Goal: Contribute content: Contribute content

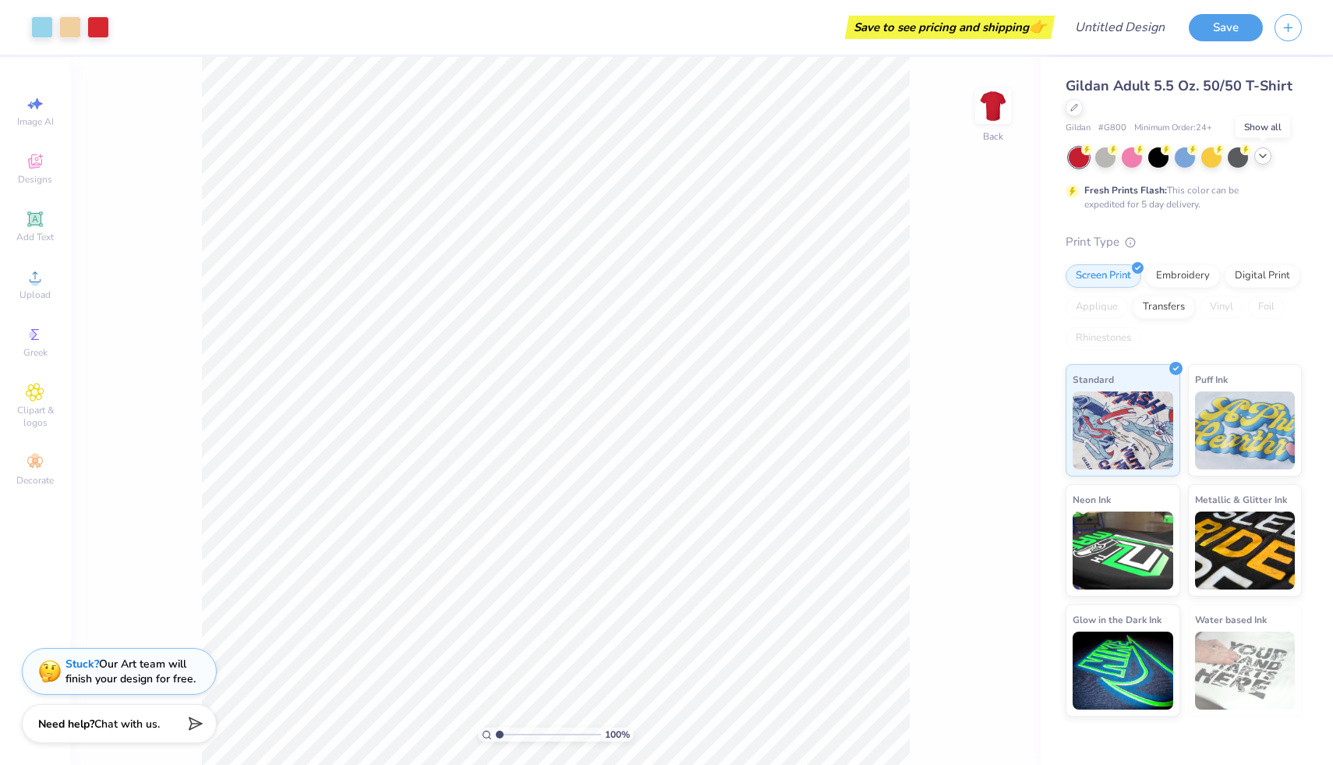
click at [1261, 154] on icon at bounding box center [1263, 156] width 12 height 12
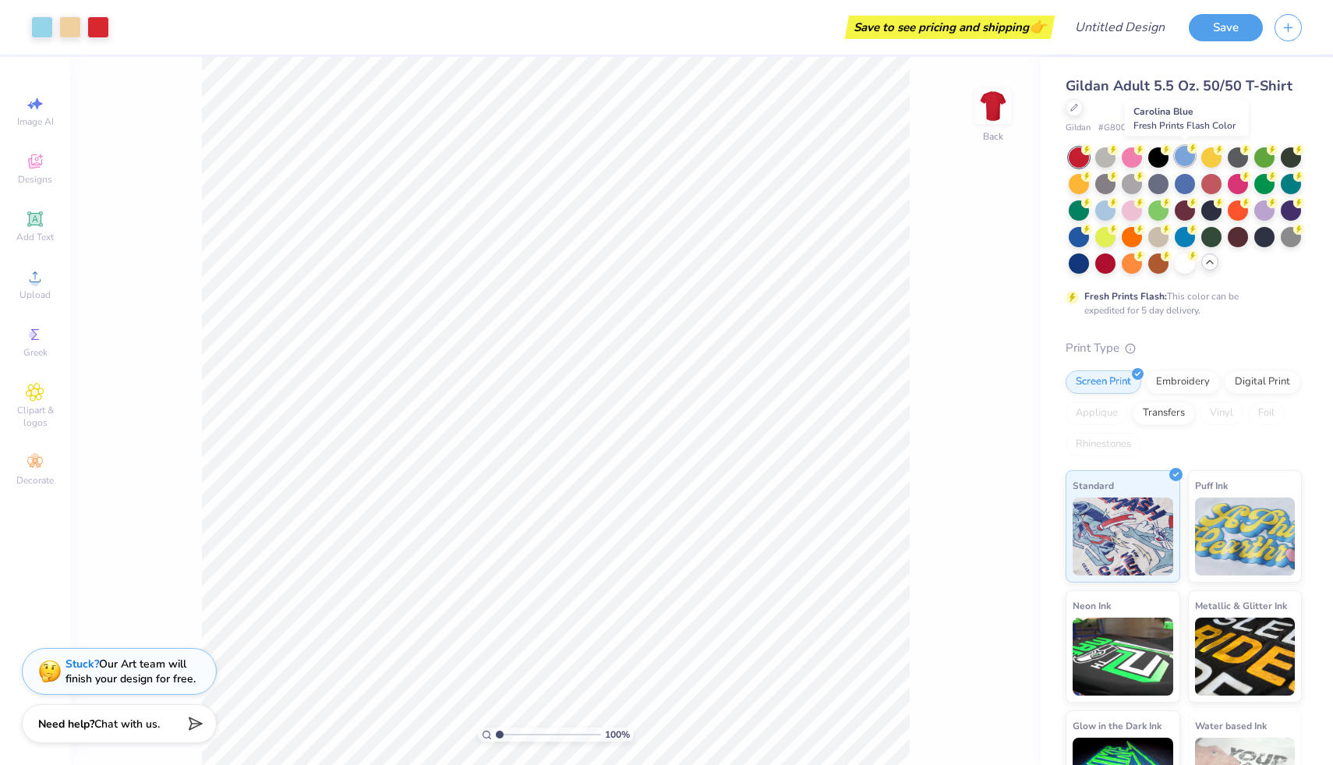
click at [1188, 156] on div at bounding box center [1185, 156] width 20 height 20
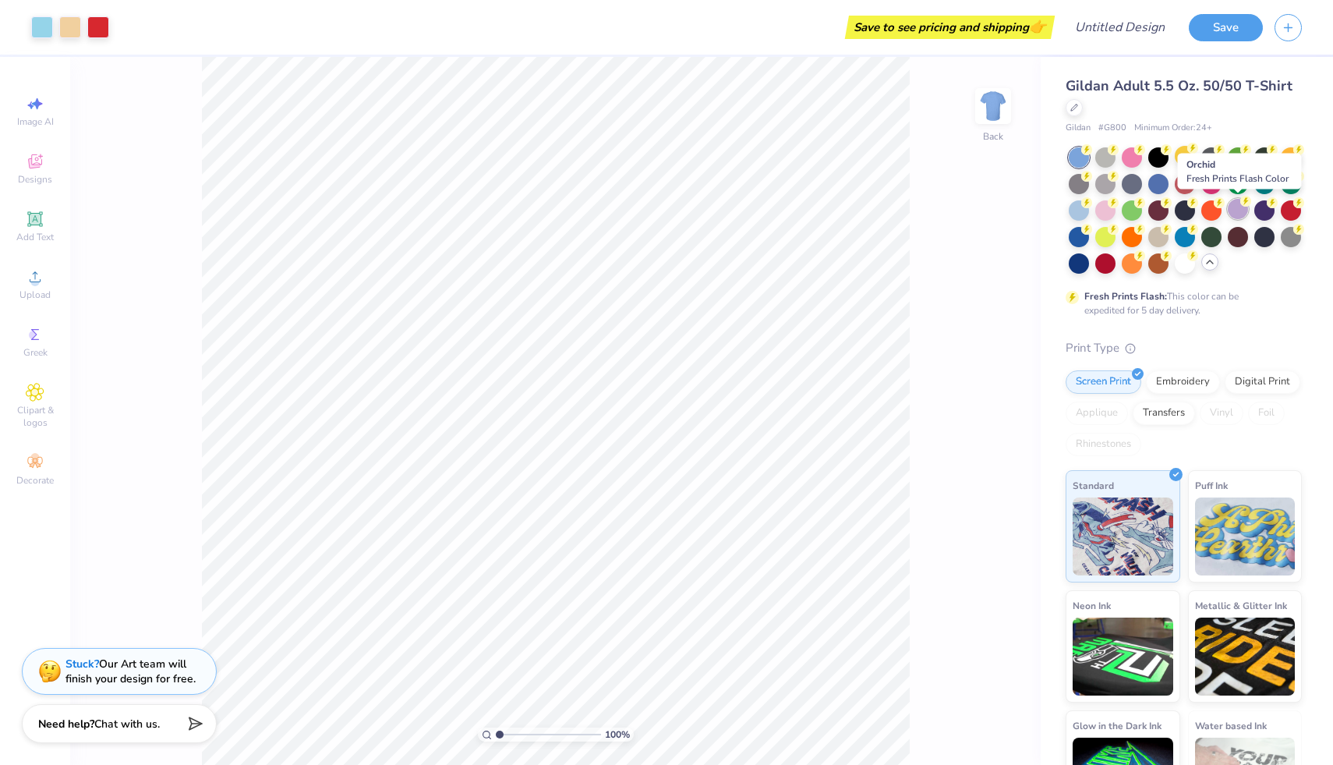
click at [1234, 207] on div at bounding box center [1238, 209] width 20 height 20
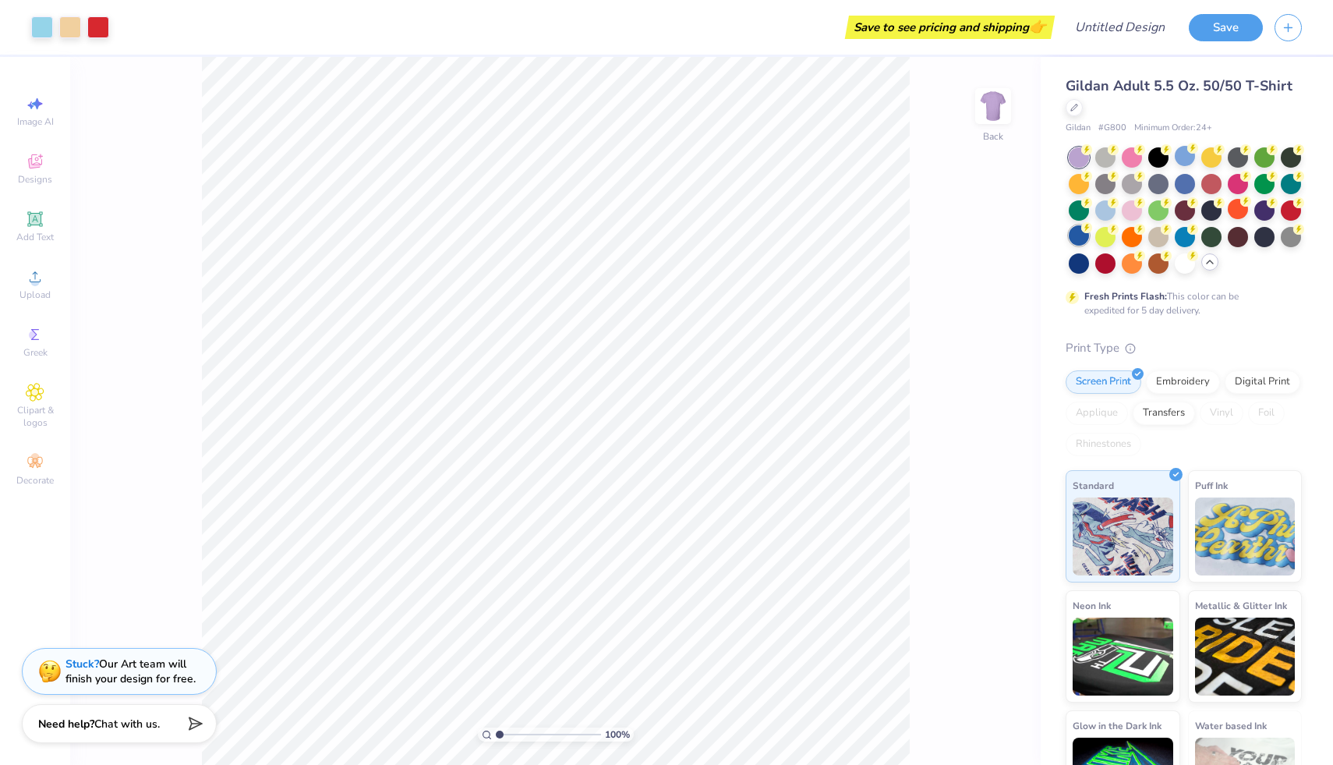
click at [1080, 238] on div at bounding box center [1079, 235] width 20 height 20
click at [1084, 274] on div "Fresh Prints Flash: This color can be expedited for 5 day delivery." at bounding box center [1184, 232] width 236 height 170
click at [1077, 263] on div at bounding box center [1079, 262] width 20 height 20
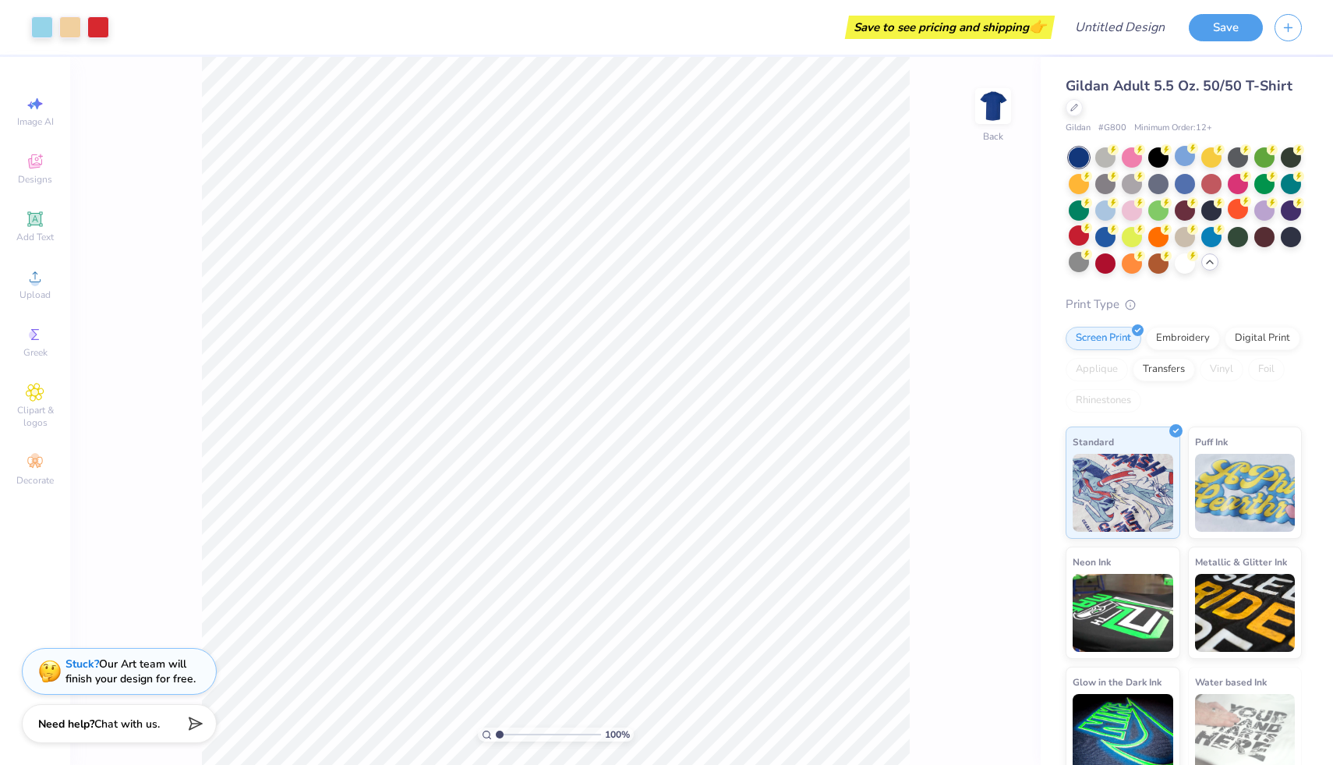
scroll to position [14, 0]
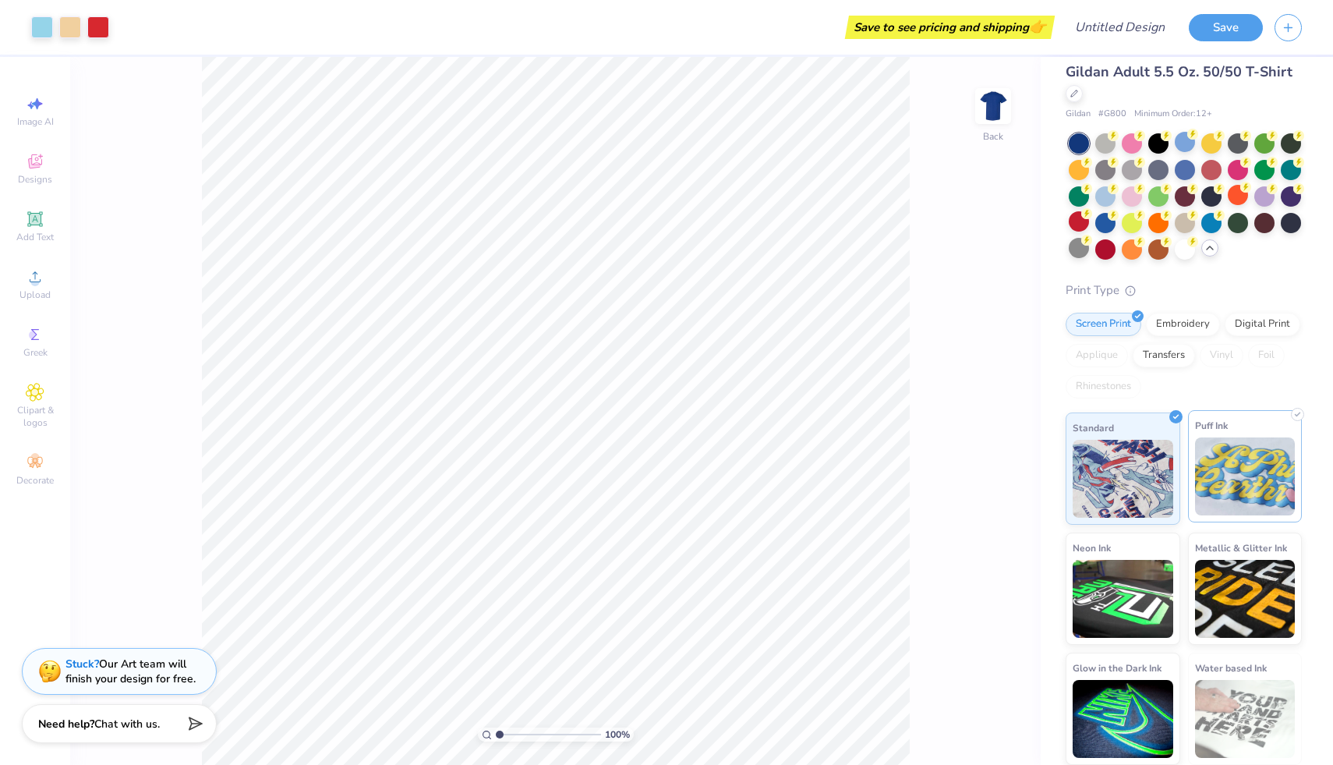
click at [1244, 465] on img at bounding box center [1245, 476] width 101 height 78
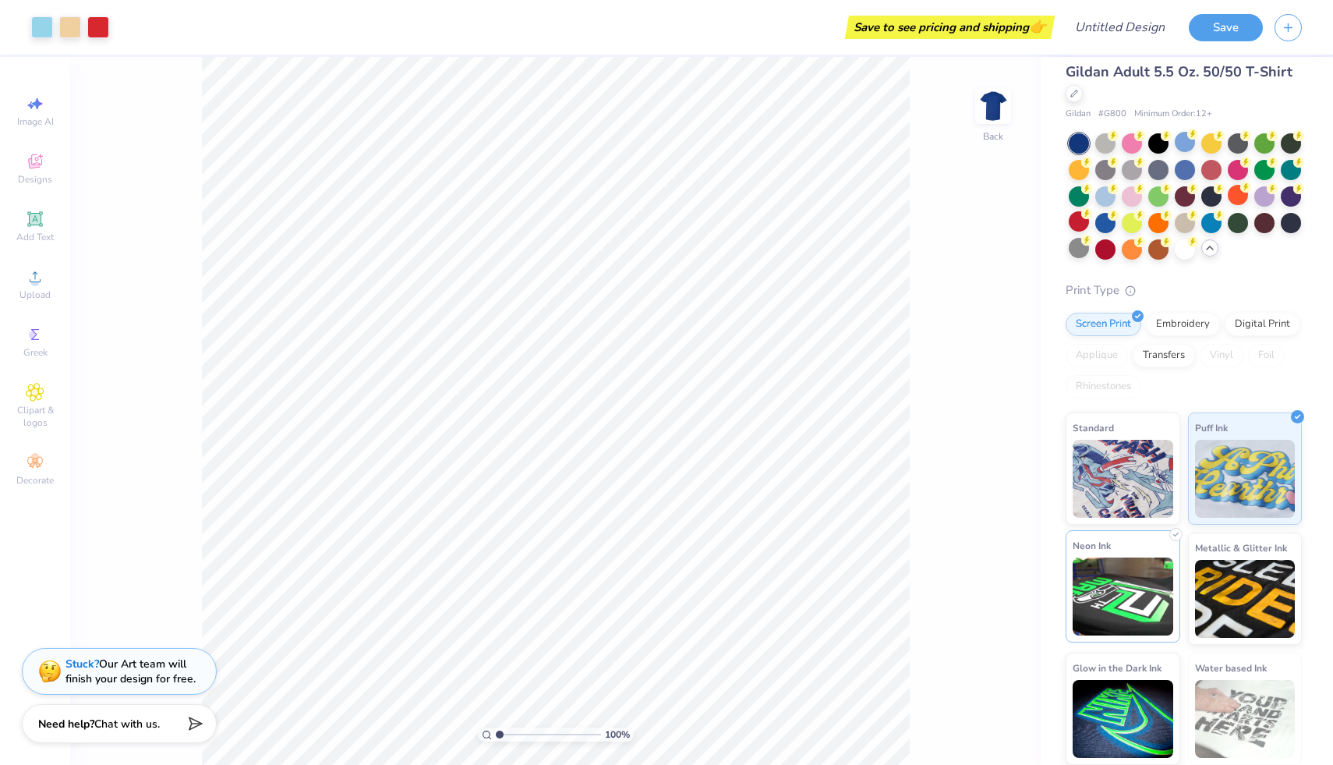
click at [1158, 574] on img at bounding box center [1123, 596] width 101 height 78
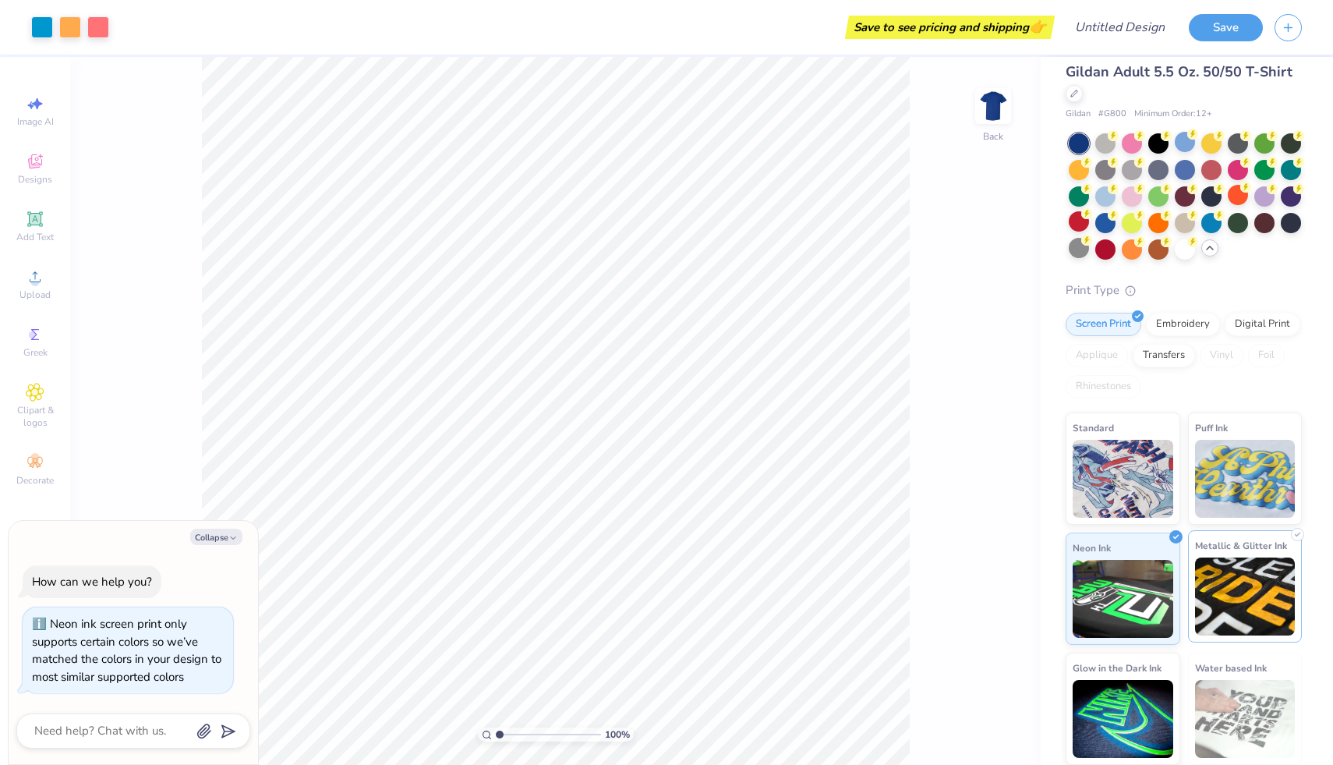
click at [1237, 578] on img at bounding box center [1245, 596] width 101 height 78
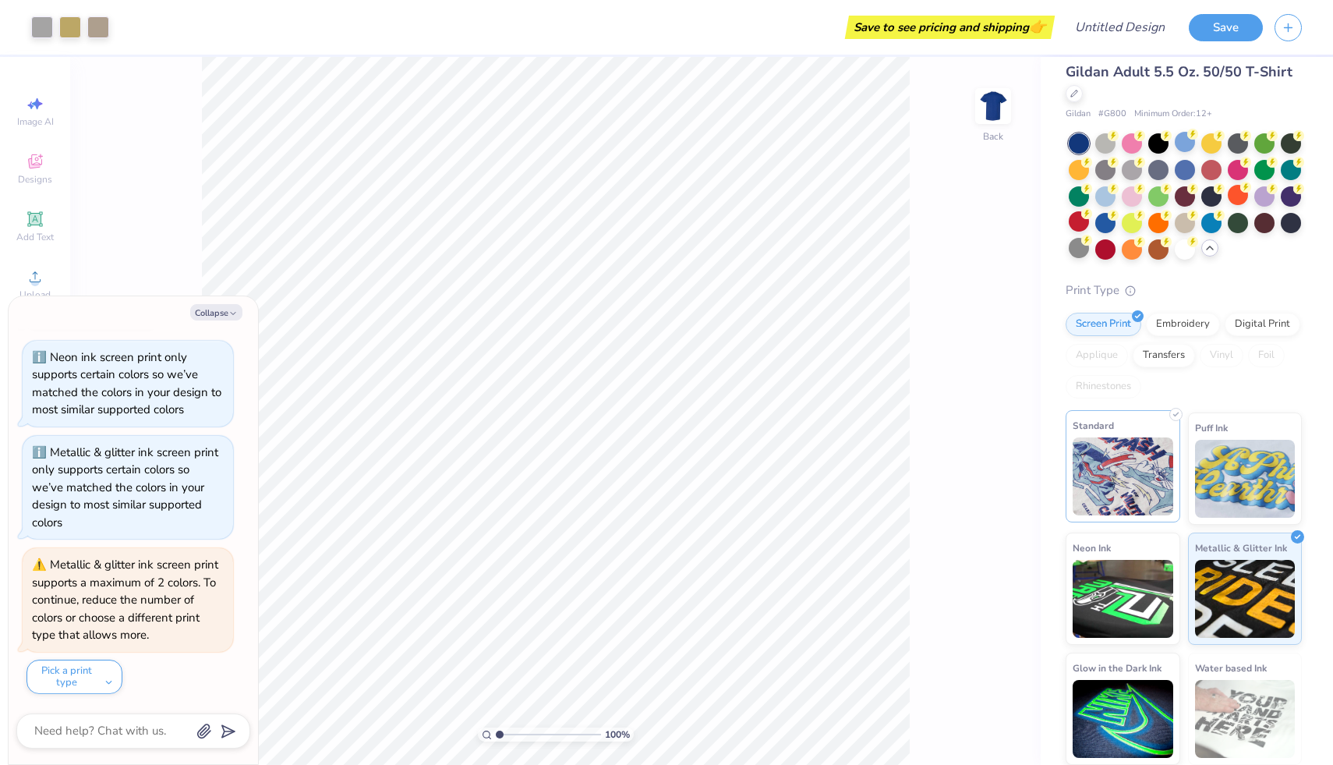
click at [1139, 469] on img at bounding box center [1123, 476] width 101 height 78
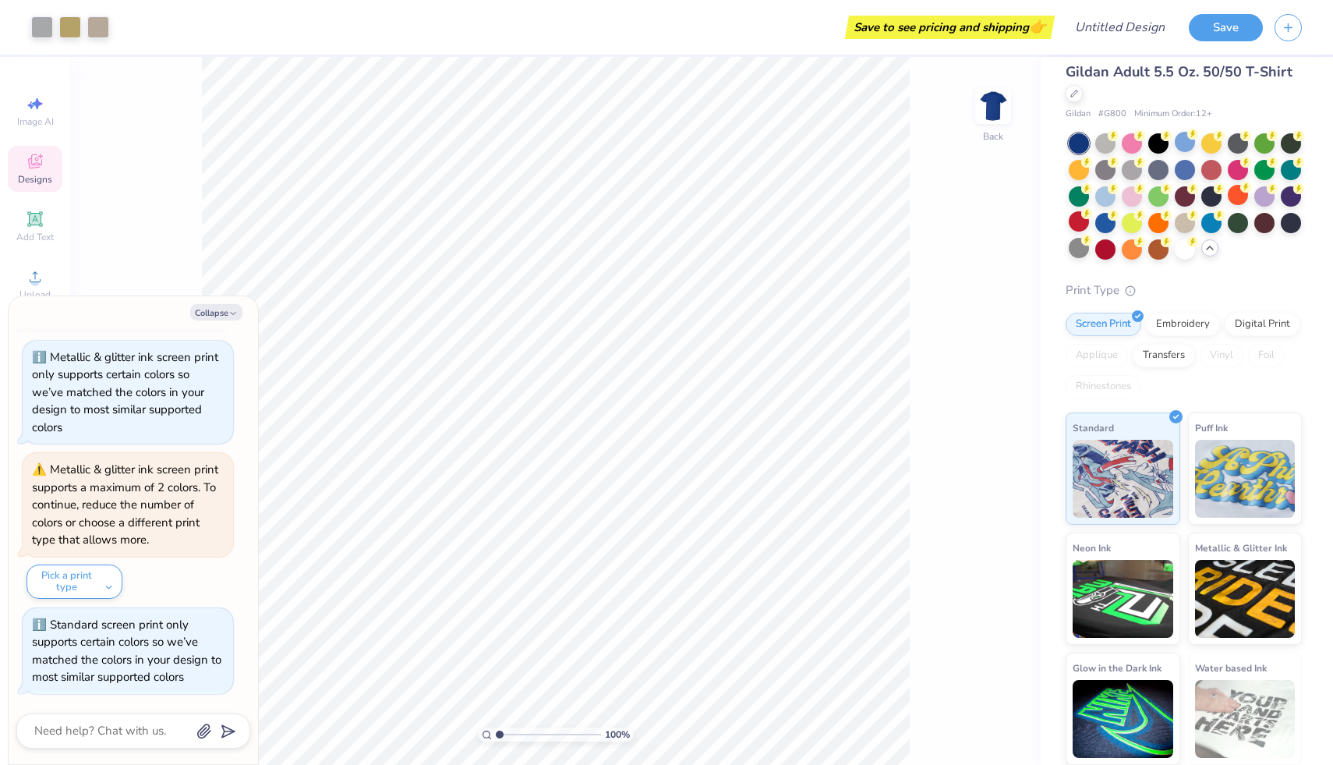
click at [30, 173] on span "Designs" at bounding box center [35, 179] width 34 height 12
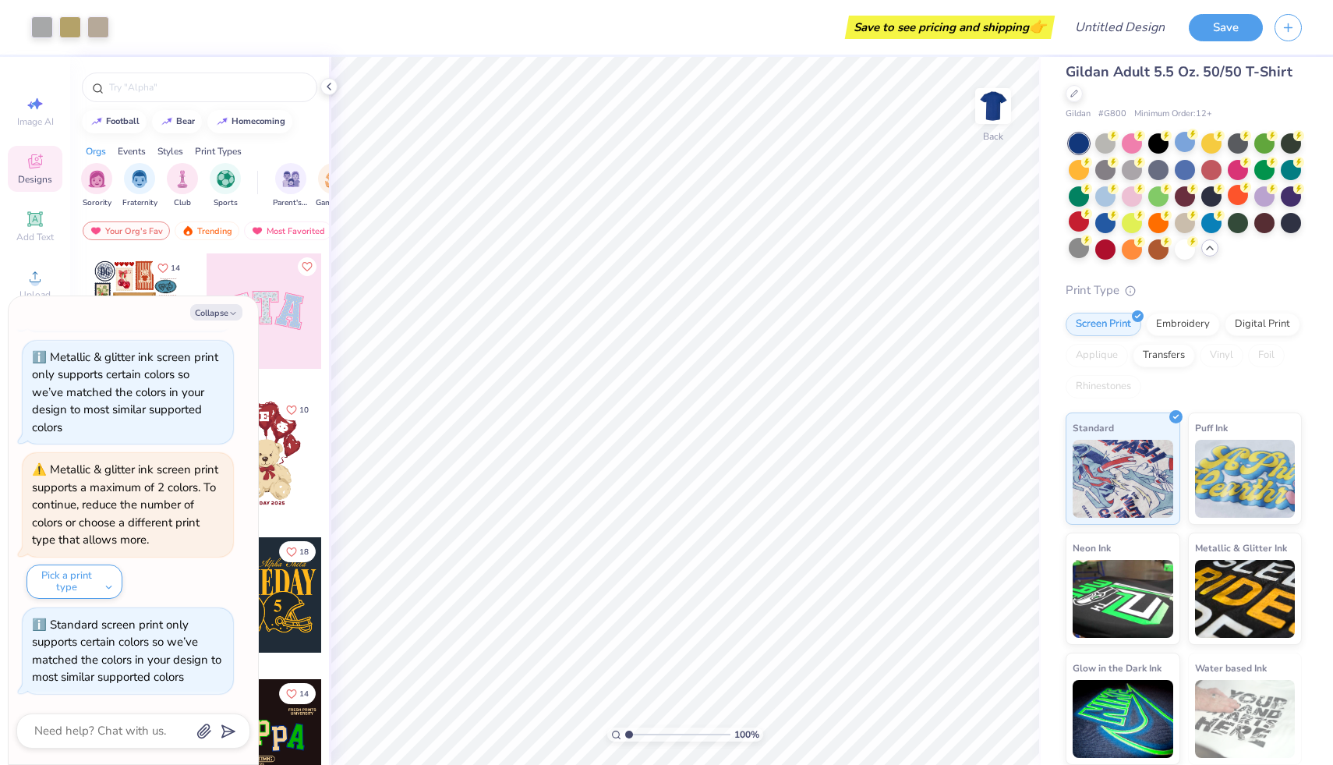
click at [253, 322] on div "Collapse How can we help you? Neon ink screen print only supports certain color…" at bounding box center [133, 530] width 249 height 468
type textarea "x"
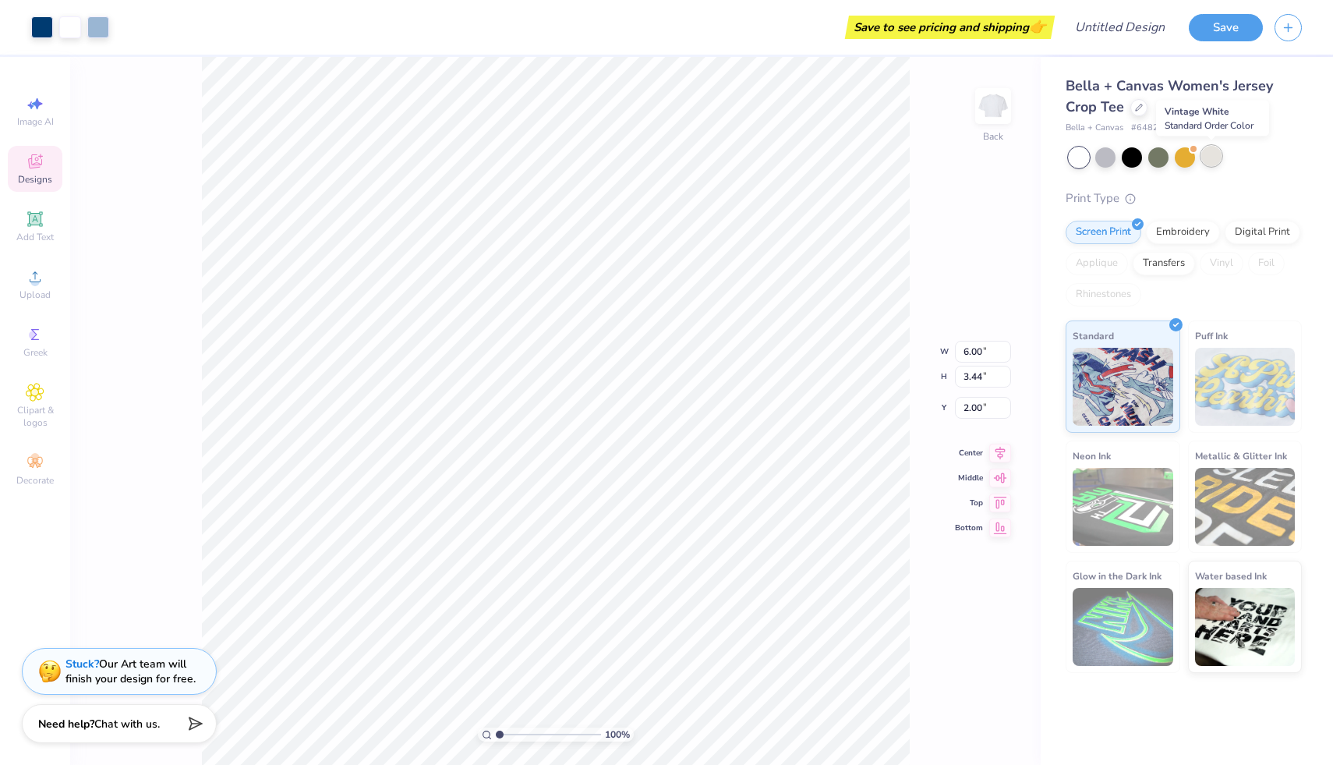
click at [1210, 159] on div at bounding box center [1211, 156] width 20 height 20
click at [1078, 162] on div at bounding box center [1079, 157] width 20 height 20
click at [1207, 159] on div at bounding box center [1211, 156] width 20 height 20
click at [1134, 381] on img at bounding box center [1123, 384] width 101 height 78
click at [37, 465] on icon at bounding box center [34, 462] width 15 height 11
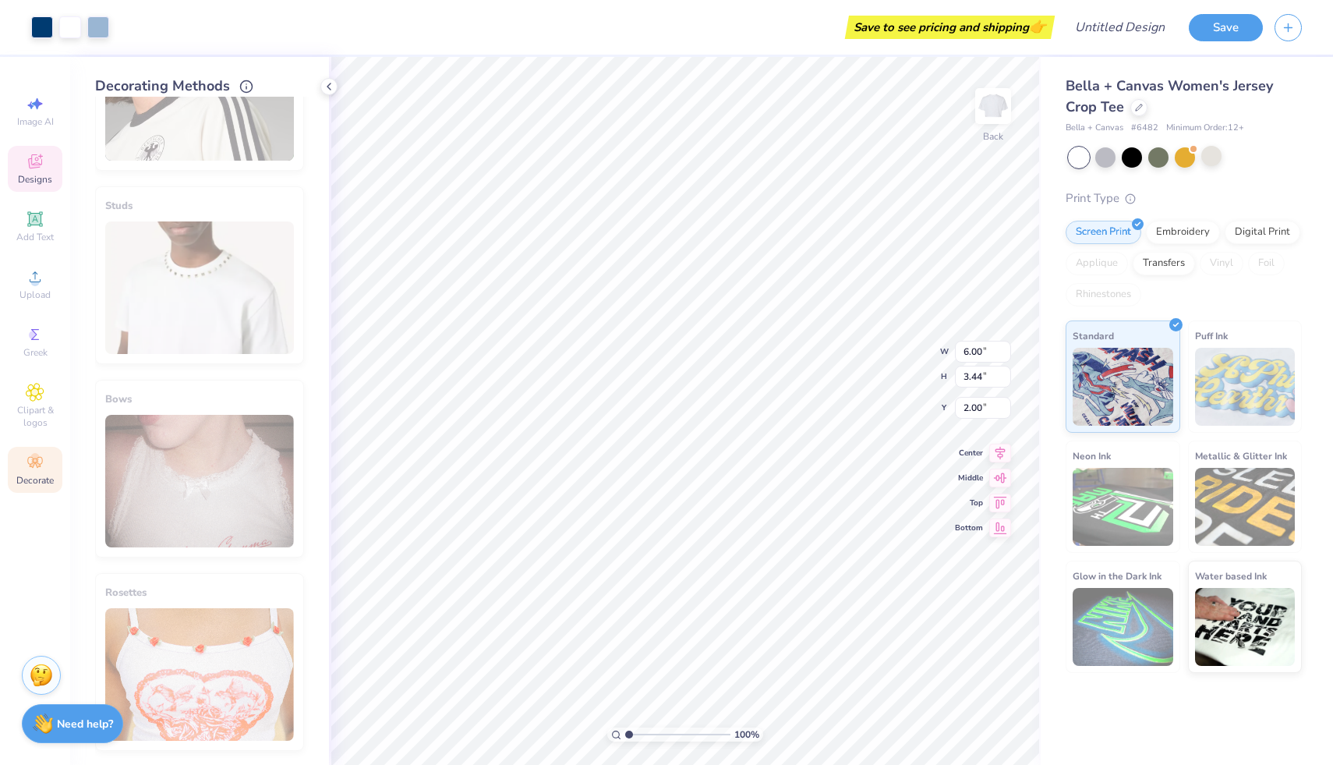
scroll to position [698, 0]
click at [36, 409] on span "Clipart & logos" at bounding box center [35, 416] width 55 height 25
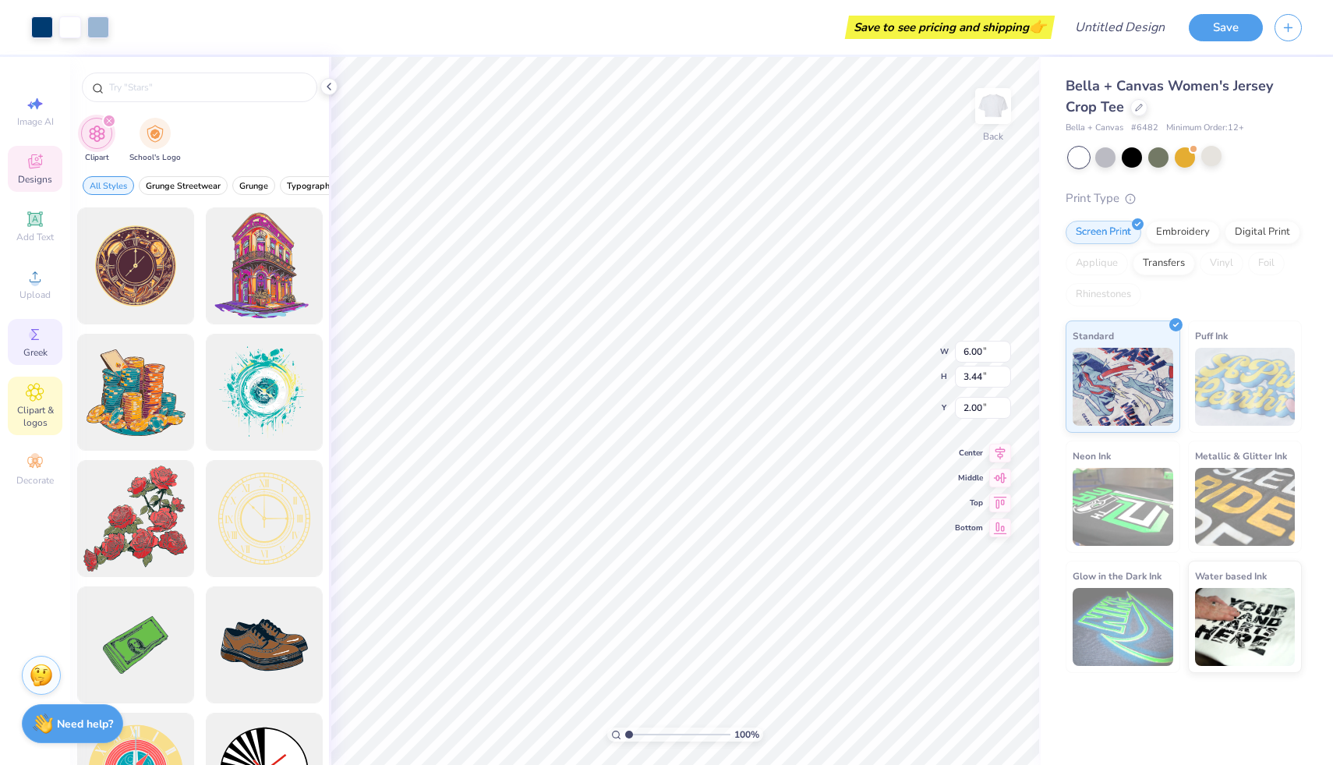
click at [42, 323] on div "Greek" at bounding box center [35, 342] width 55 height 46
